Goal: Task Accomplishment & Management: Use online tool/utility

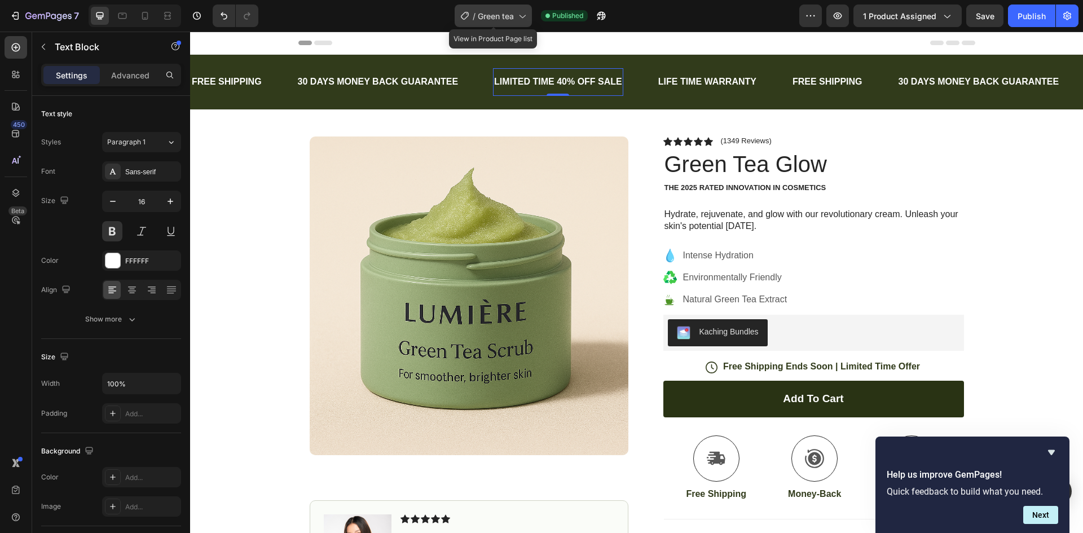
click at [517, 17] on icon at bounding box center [521, 15] width 11 height 11
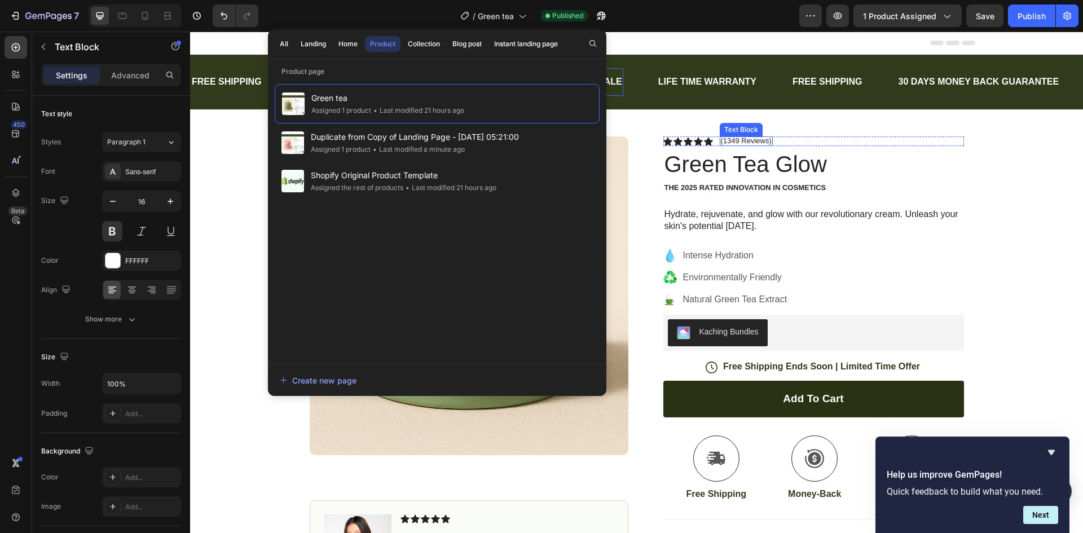
click at [726, 140] on p "(1349 Reviews)" at bounding box center [746, 140] width 51 height 9
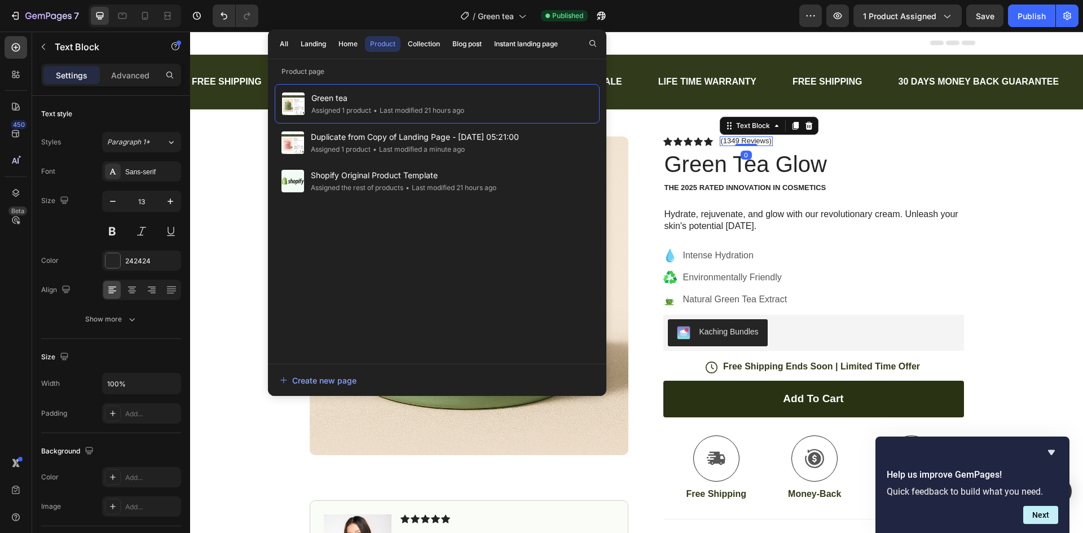
click at [726, 140] on p "(1349 Reviews)" at bounding box center [746, 140] width 51 height 9
click at [1038, 14] on div "Publish" at bounding box center [1031, 16] width 28 height 12
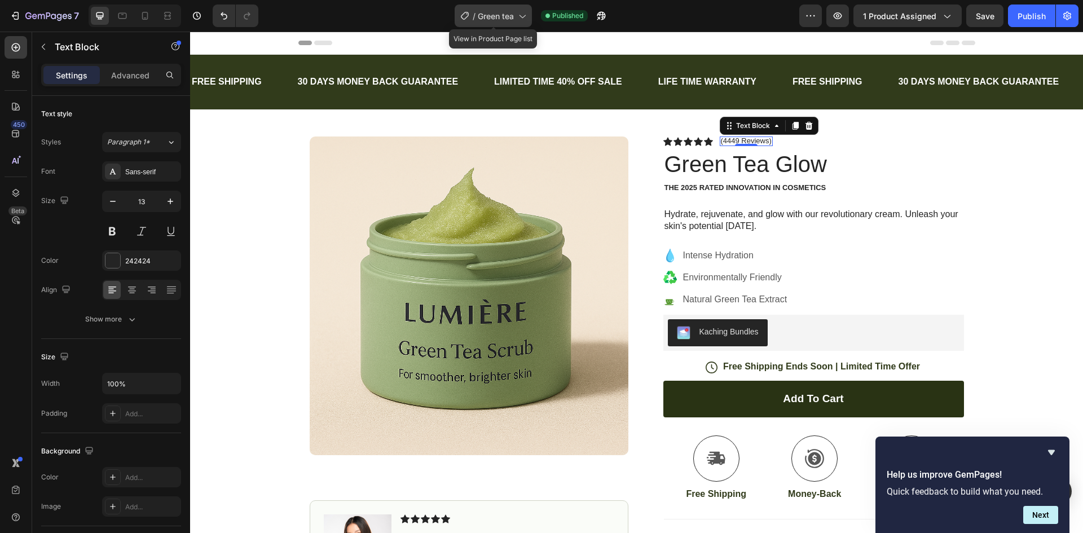
click at [510, 15] on span "Green tea" at bounding box center [496, 16] width 36 height 12
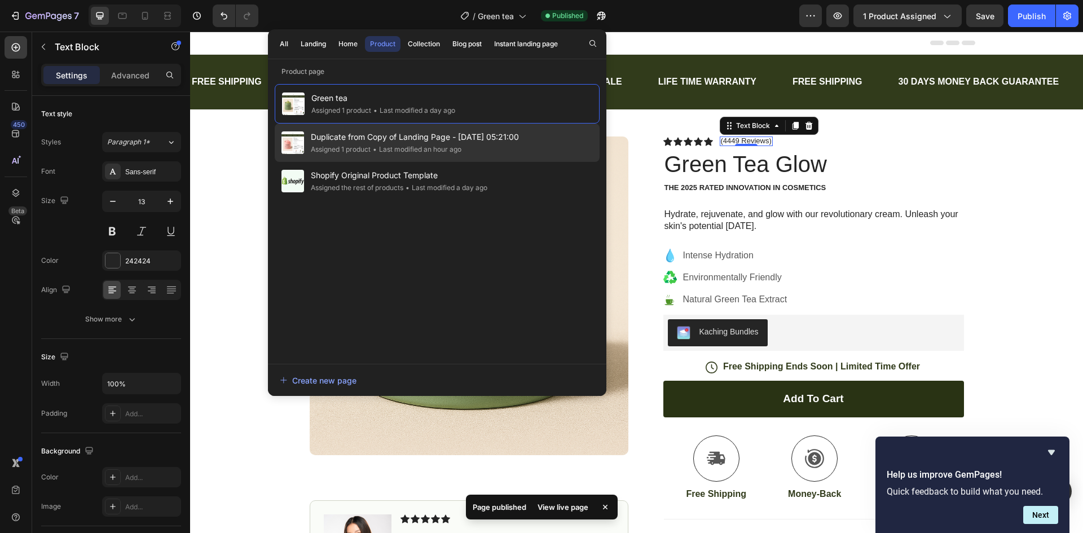
click at [474, 143] on span "Duplicate from Copy of Landing Page - [DATE] 05:21:00" at bounding box center [415, 137] width 208 height 14
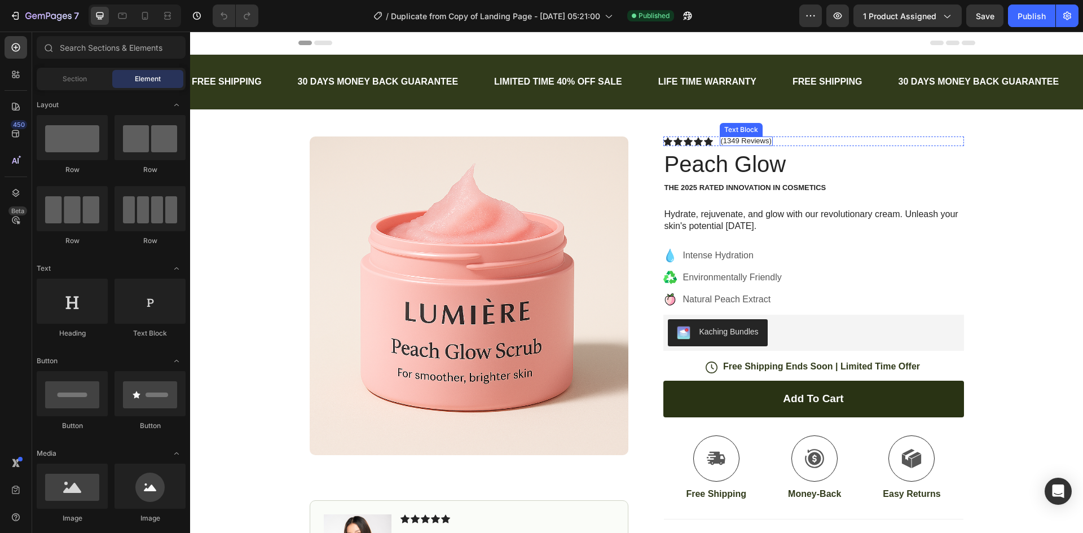
click at [724, 139] on p "(1349 Reviews)" at bounding box center [746, 140] width 51 height 9
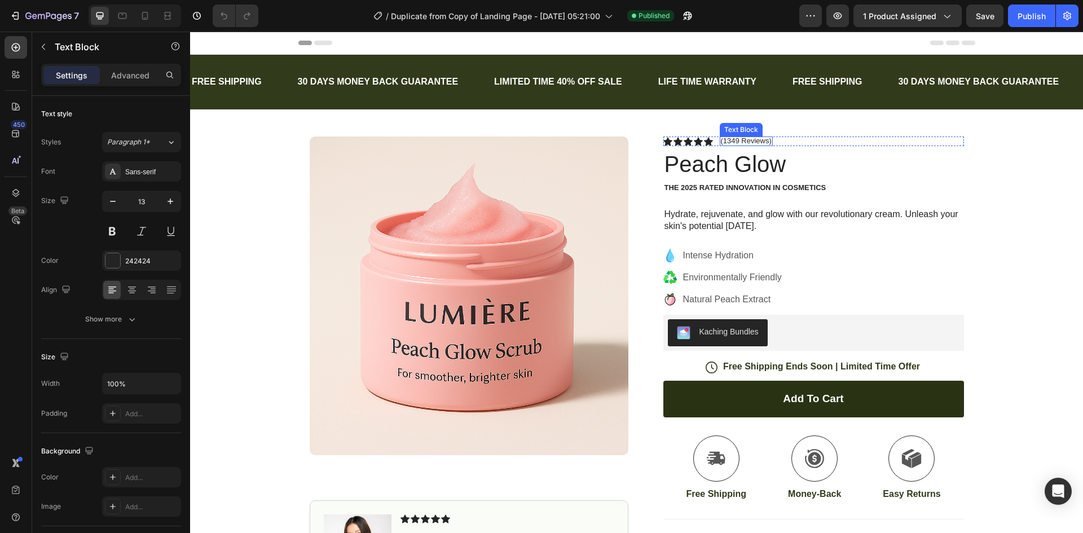
click at [724, 139] on p "(1349 Reviews)" at bounding box center [746, 140] width 51 height 9
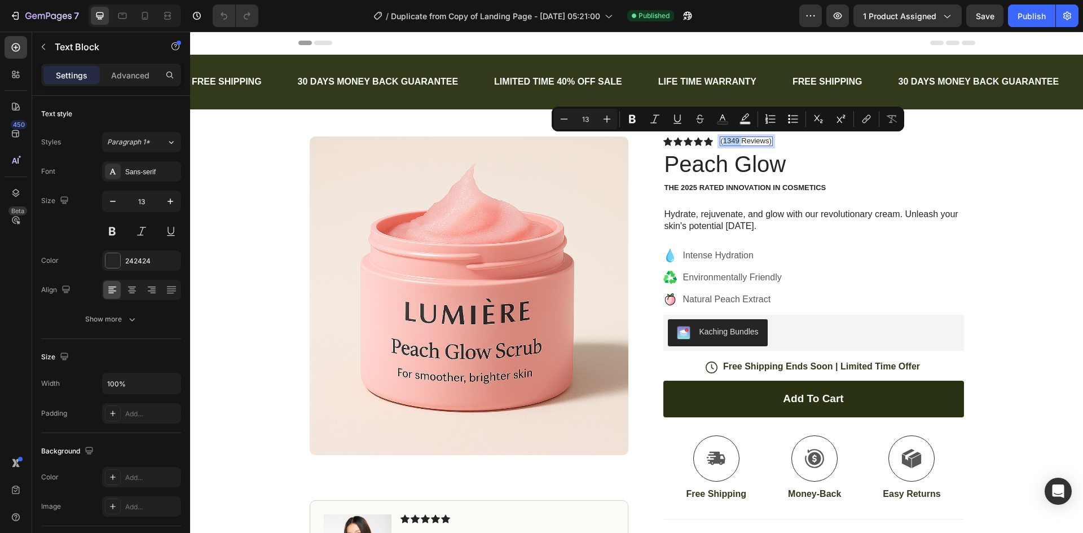
click at [724, 139] on p "(1349 Reviews)" at bounding box center [746, 140] width 51 height 9
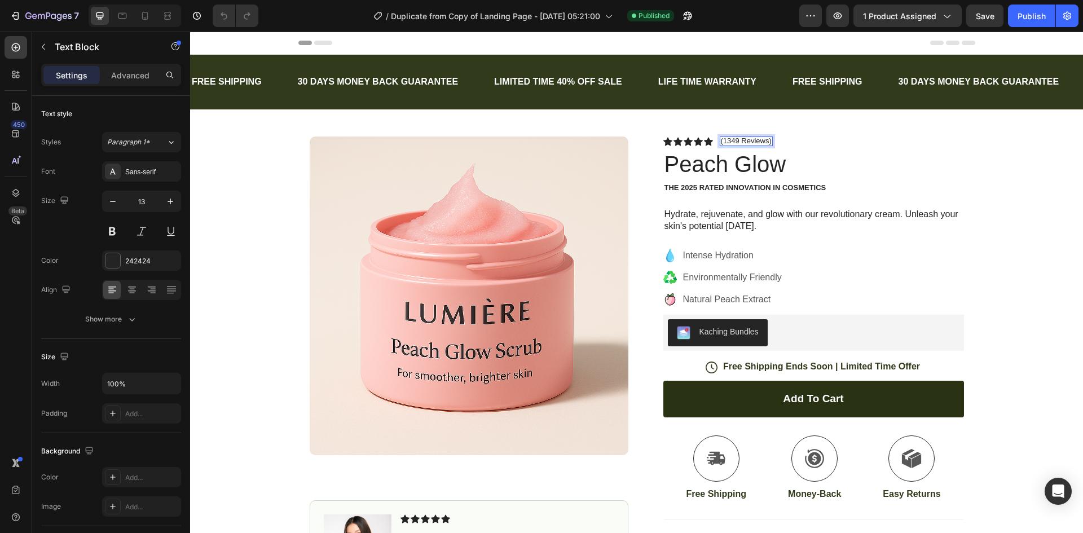
click at [726, 140] on p "(1349 Reviews)" at bounding box center [746, 140] width 51 height 9
click at [724, 141] on p "(1349 Reviews)" at bounding box center [746, 140] width 51 height 9
click at [1049, 11] on button "Publish" at bounding box center [1031, 16] width 47 height 23
